Goal: Task Accomplishment & Management: Complete application form

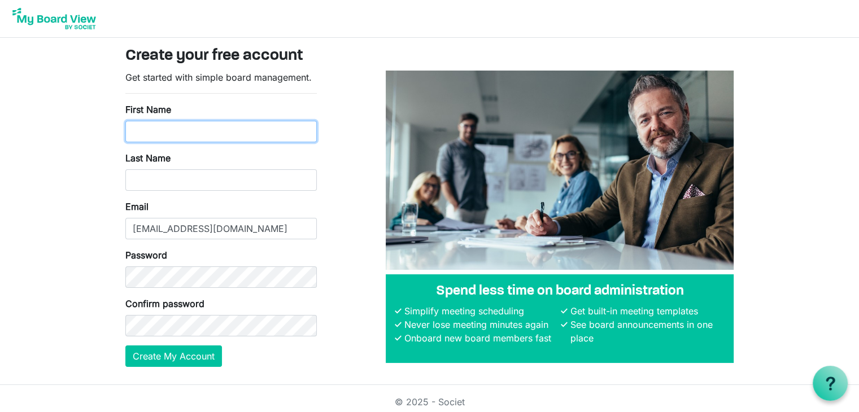
click at [202, 130] on input "First Name" at bounding box center [221, 131] width 192 height 21
click at [208, 112] on div "First Name" at bounding box center [221, 123] width 192 height 40
click at [210, 134] on input "First Name" at bounding box center [221, 131] width 192 height 21
type input "Edward"
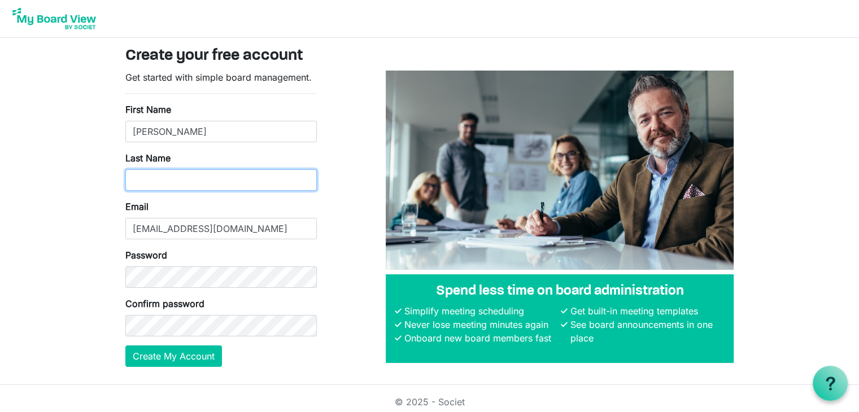
type input "Pichardo"
click at [180, 289] on form "Get started with simple board management. First Name Edward Last Name Pichardo …" at bounding box center [221, 219] width 192 height 297
click at [60, 316] on body "Create your free account Get started with simple board management. First Name E…" at bounding box center [429, 192] width 859 height 385
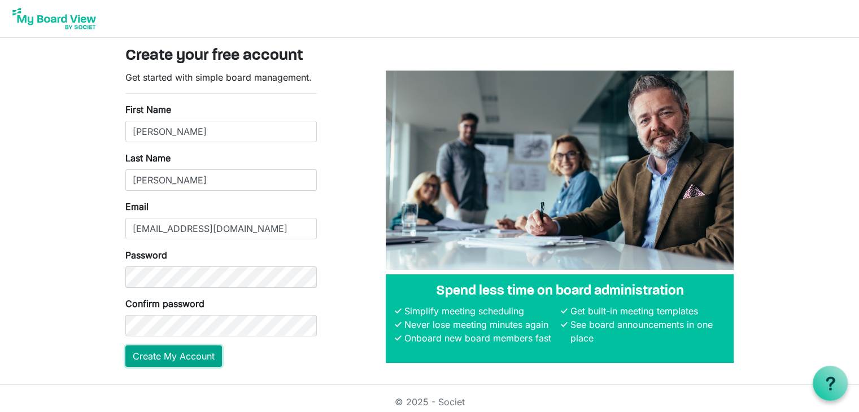
click at [146, 354] on button "Create My Account" at bounding box center [173, 356] width 97 height 21
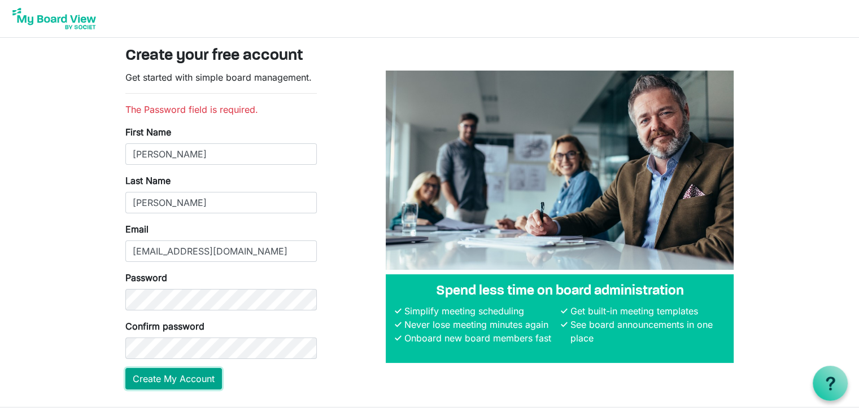
click at [185, 375] on button "Create My Account" at bounding box center [173, 378] width 97 height 21
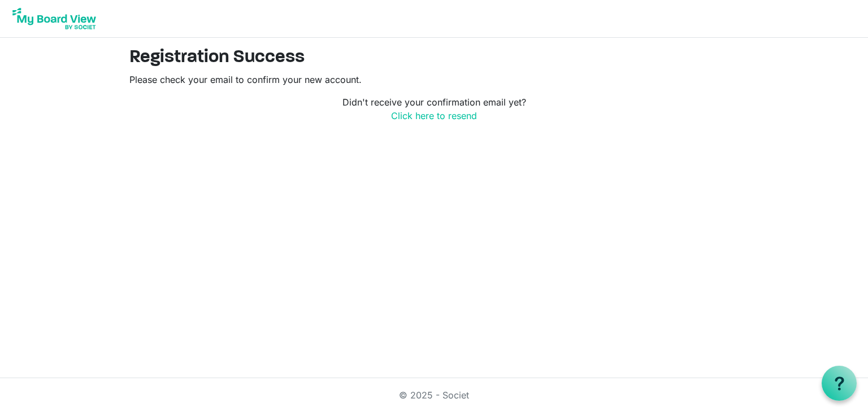
click at [65, 12] on img at bounding box center [54, 19] width 90 height 28
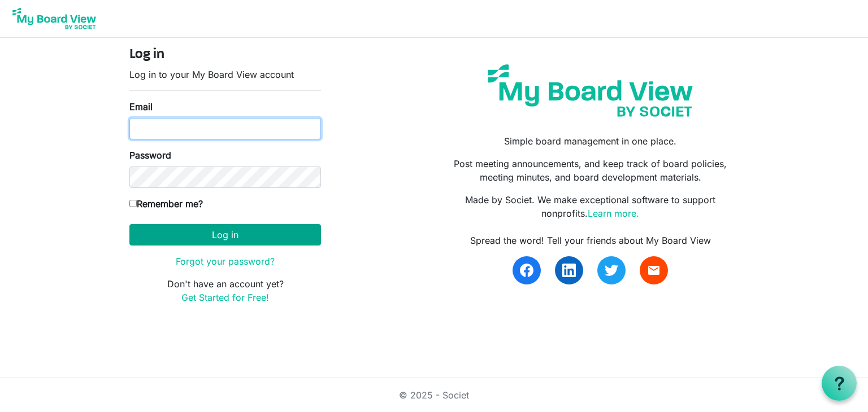
type input "[EMAIL_ADDRESS][DOMAIN_NAME]"
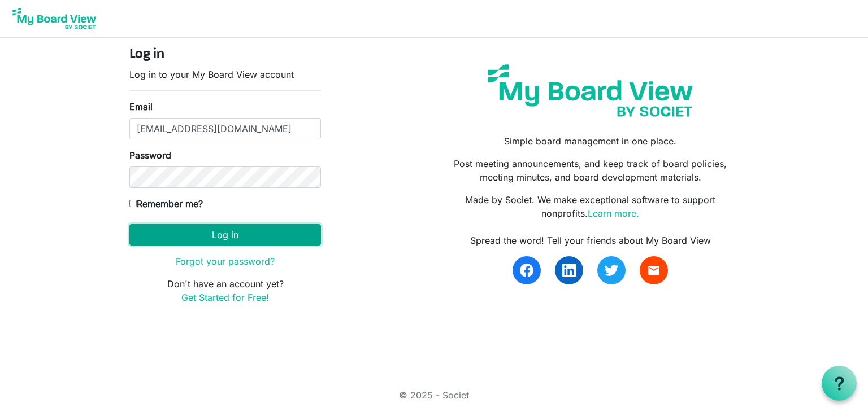
click at [169, 229] on button "Log in" at bounding box center [225, 234] width 192 height 21
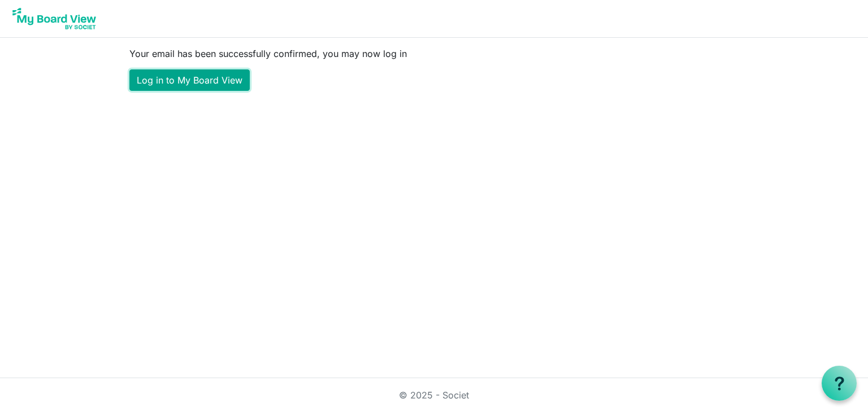
click at [201, 79] on link "Log in to My Board View" at bounding box center [189, 79] width 120 height 21
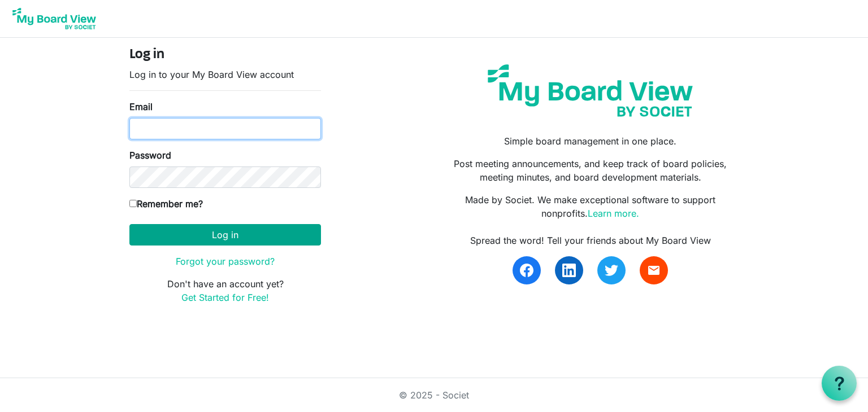
type input "[EMAIL_ADDRESS][DOMAIN_NAME]"
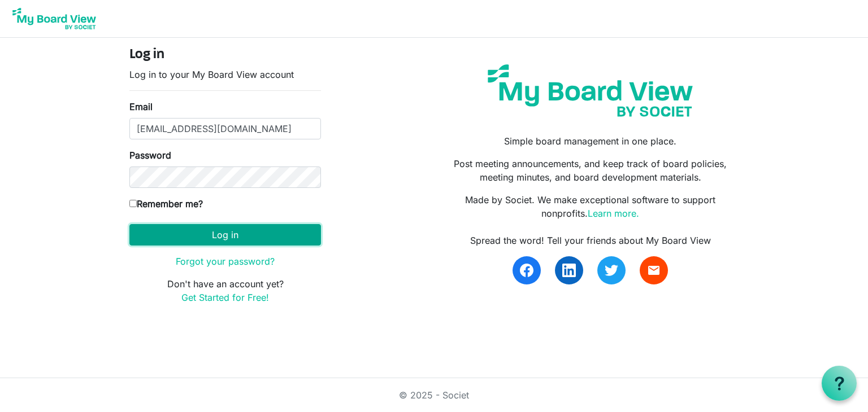
click at [192, 234] on button "Log in" at bounding box center [225, 234] width 192 height 21
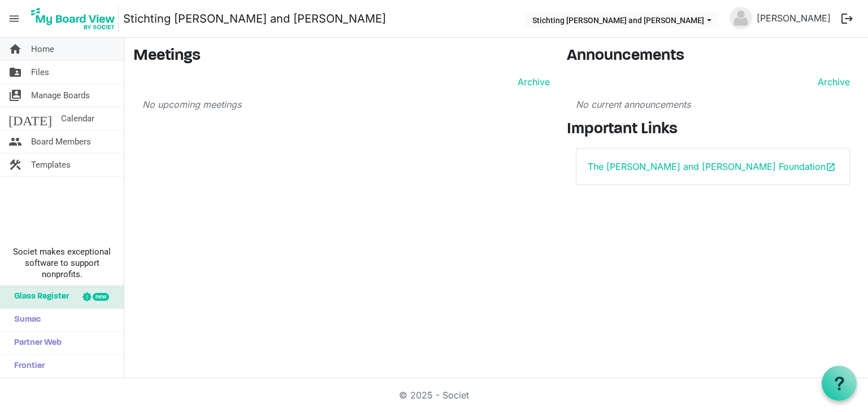
click at [38, 40] on span "Home" at bounding box center [42, 49] width 23 height 23
click at [25, 73] on link "folder_shared Files" at bounding box center [62, 72] width 124 height 23
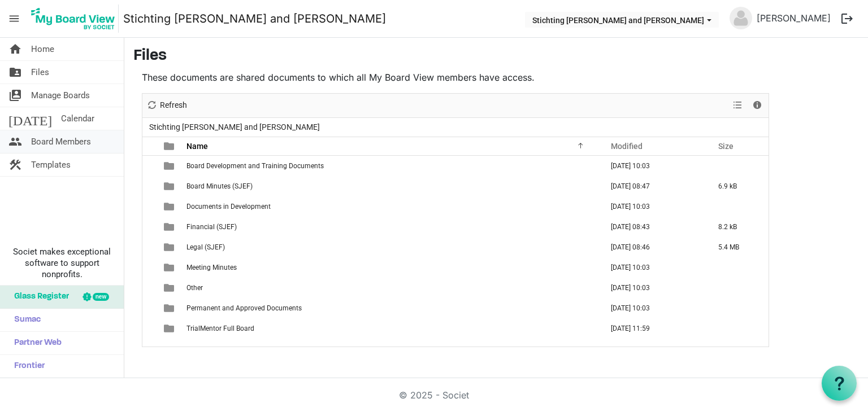
click at [75, 145] on span "Board Members" at bounding box center [61, 142] width 60 height 23
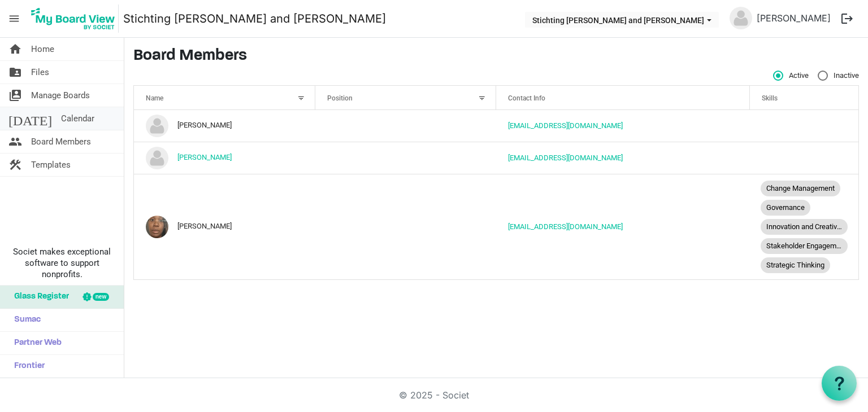
click at [69, 123] on link "today Calendar" at bounding box center [62, 118] width 124 height 23
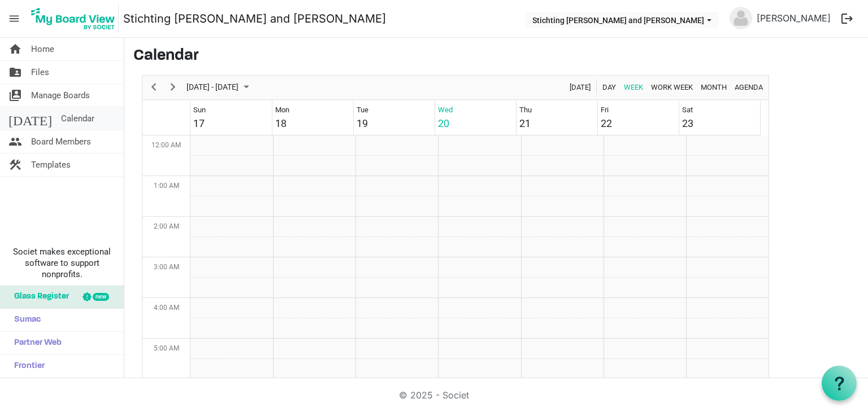
scroll to position [366, 0]
click at [66, 99] on span "Manage Boards" at bounding box center [60, 95] width 59 height 23
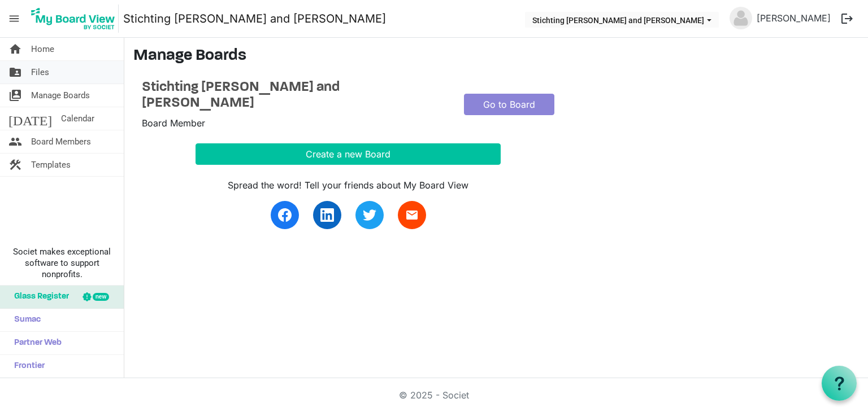
click at [64, 78] on link "folder_shared Files" at bounding box center [62, 72] width 124 height 23
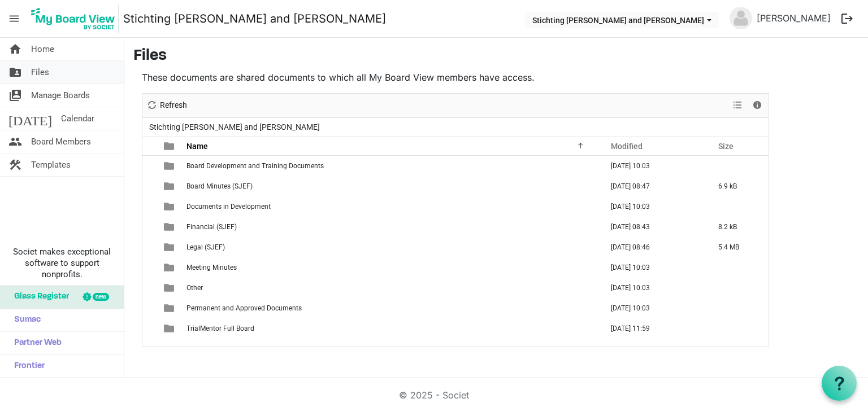
click at [64, 63] on link "folder_shared Files" at bounding box center [62, 72] width 124 height 23
